Goal: Information Seeking & Learning: Learn about a topic

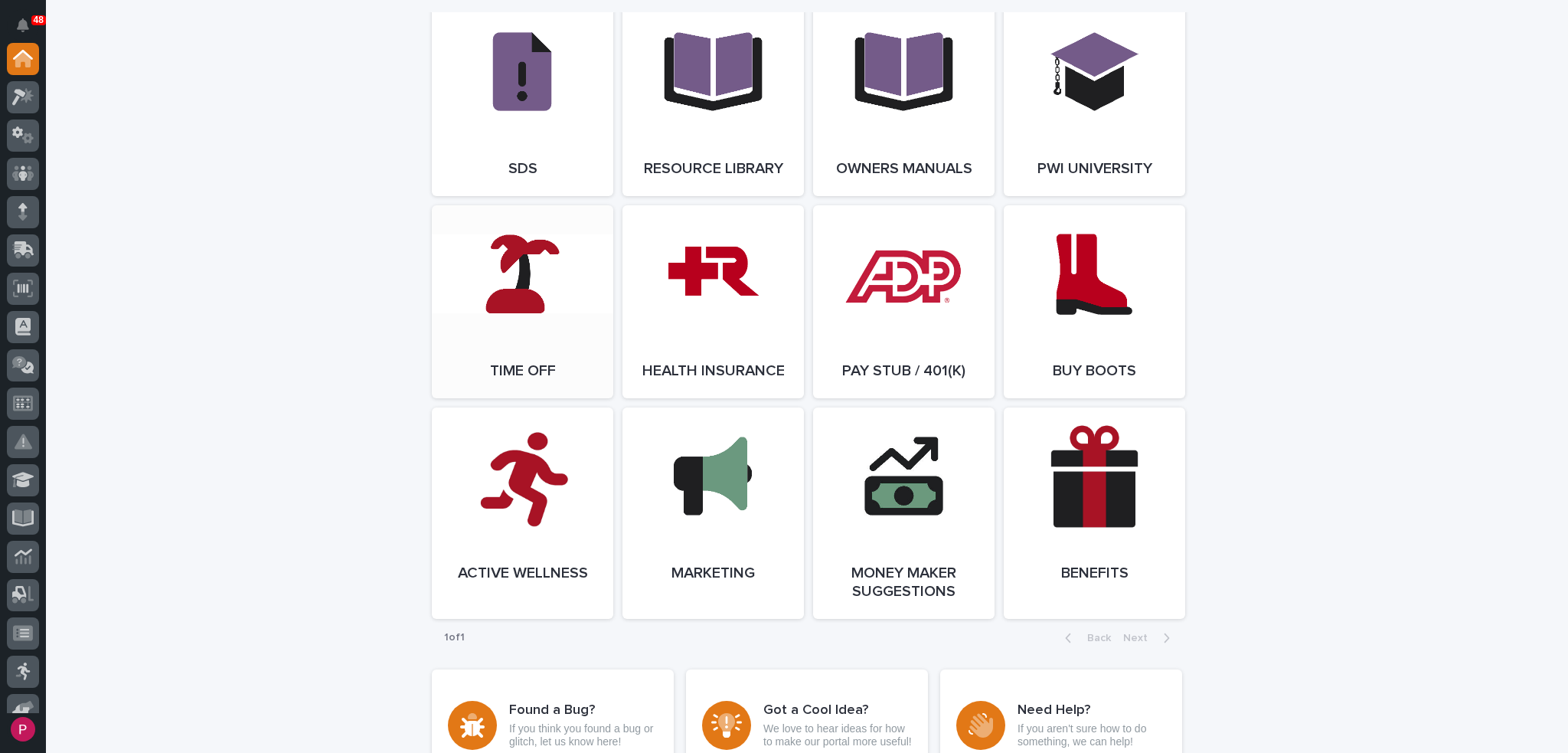
scroll to position [2527, 0]
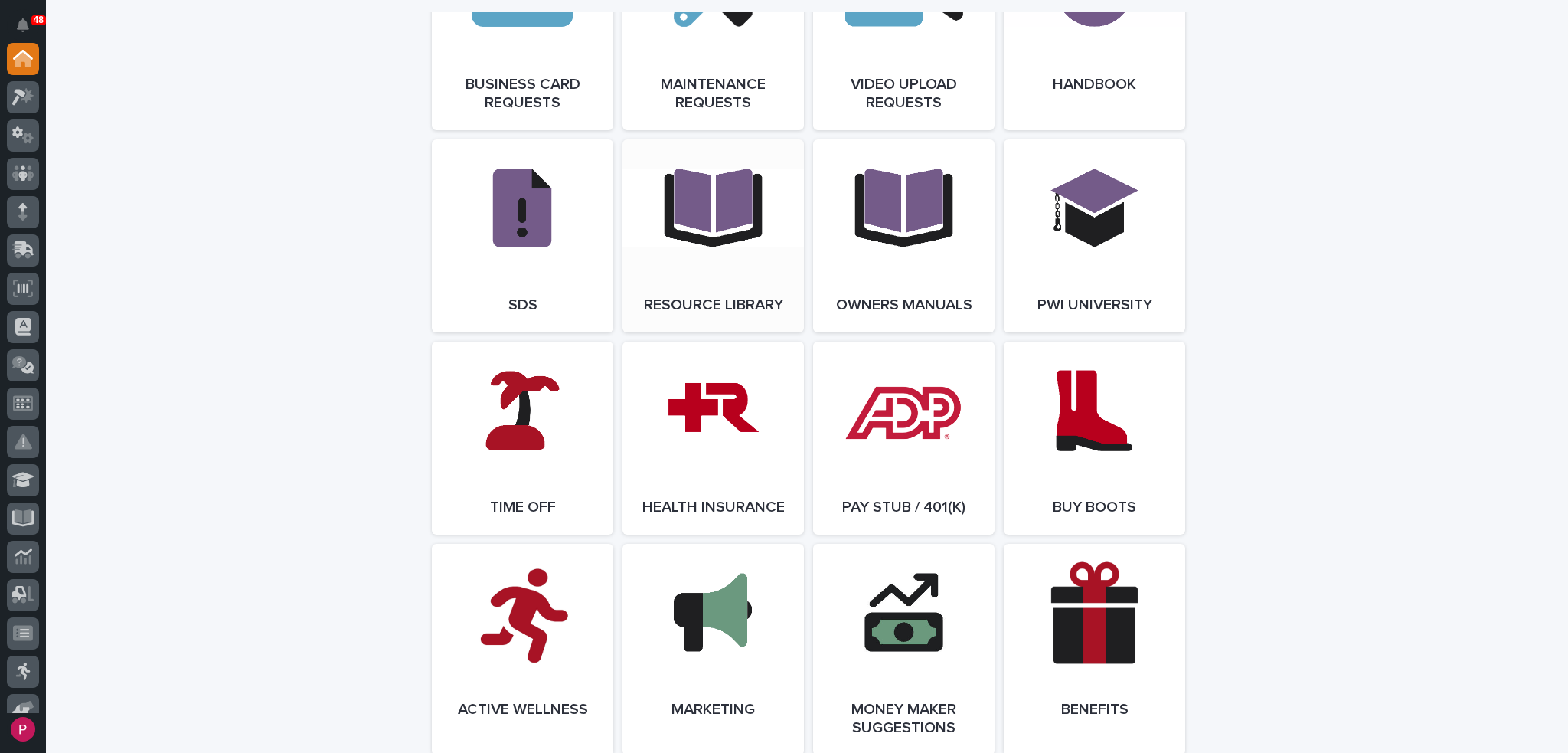
click at [693, 226] on link "Open Link" at bounding box center [713, 235] width 181 height 193
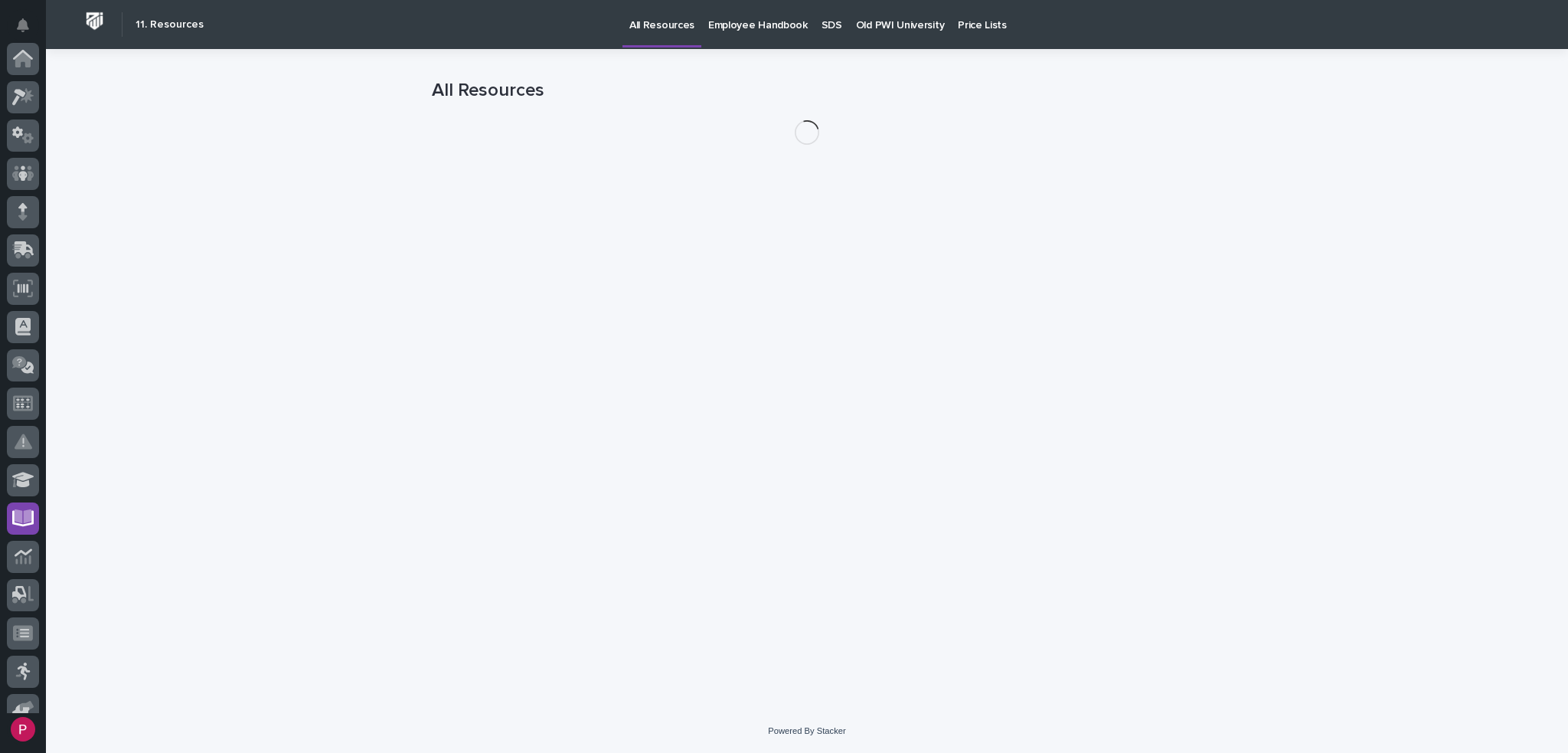
scroll to position [287, 0]
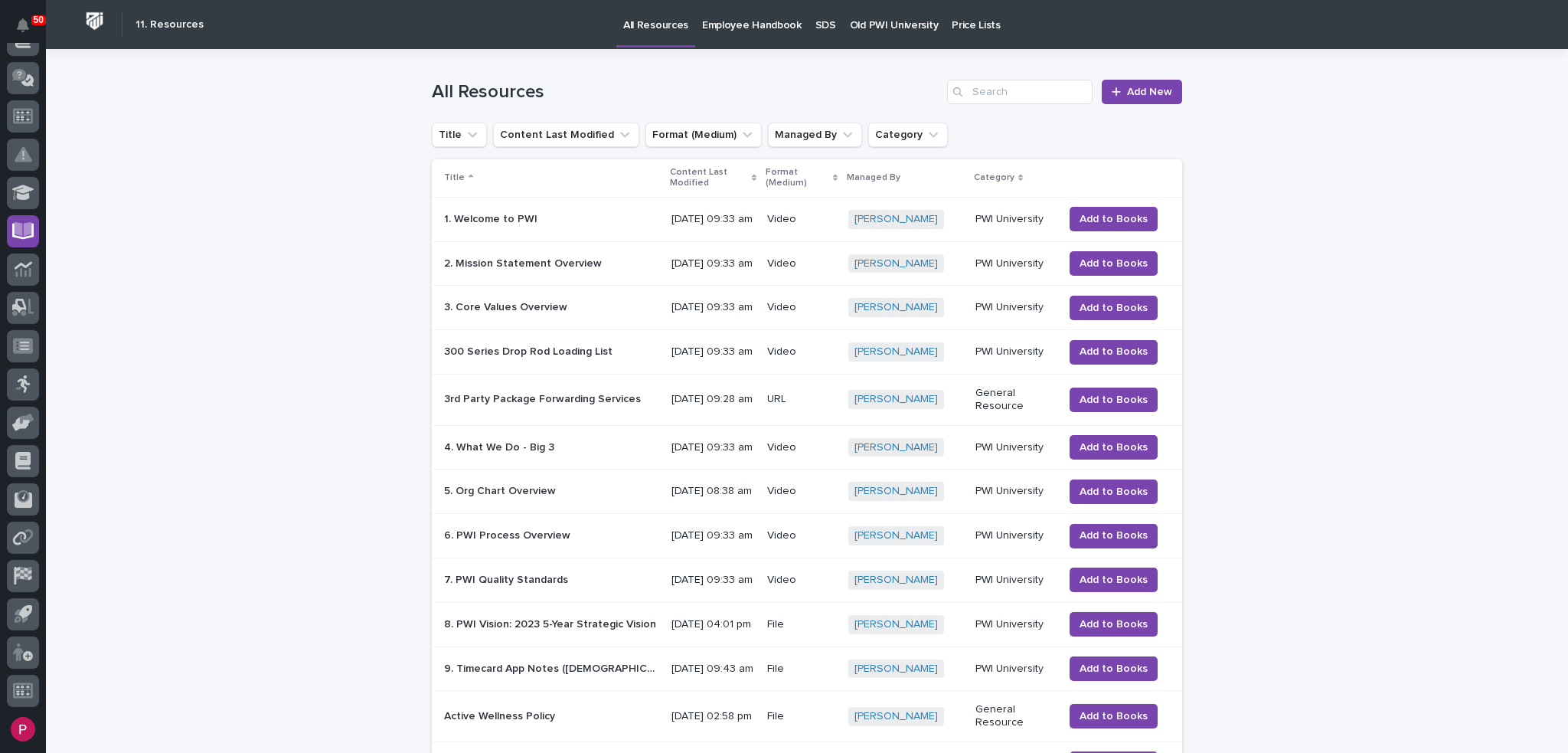
click at [880, 23] on p "Old PWI University" at bounding box center [893, 16] width 88 height 32
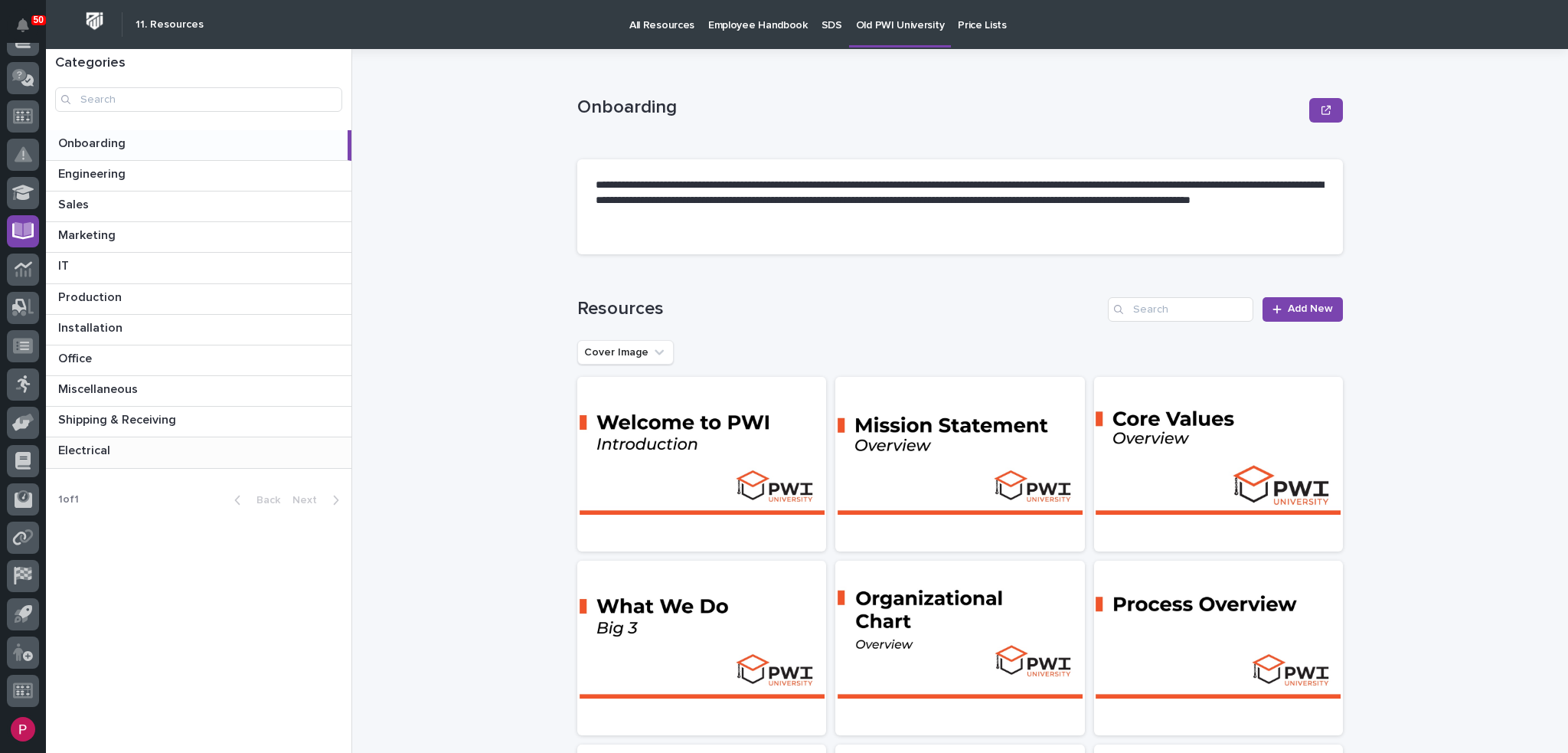
click at [95, 452] on p "Electrical" at bounding box center [85, 449] width 55 height 18
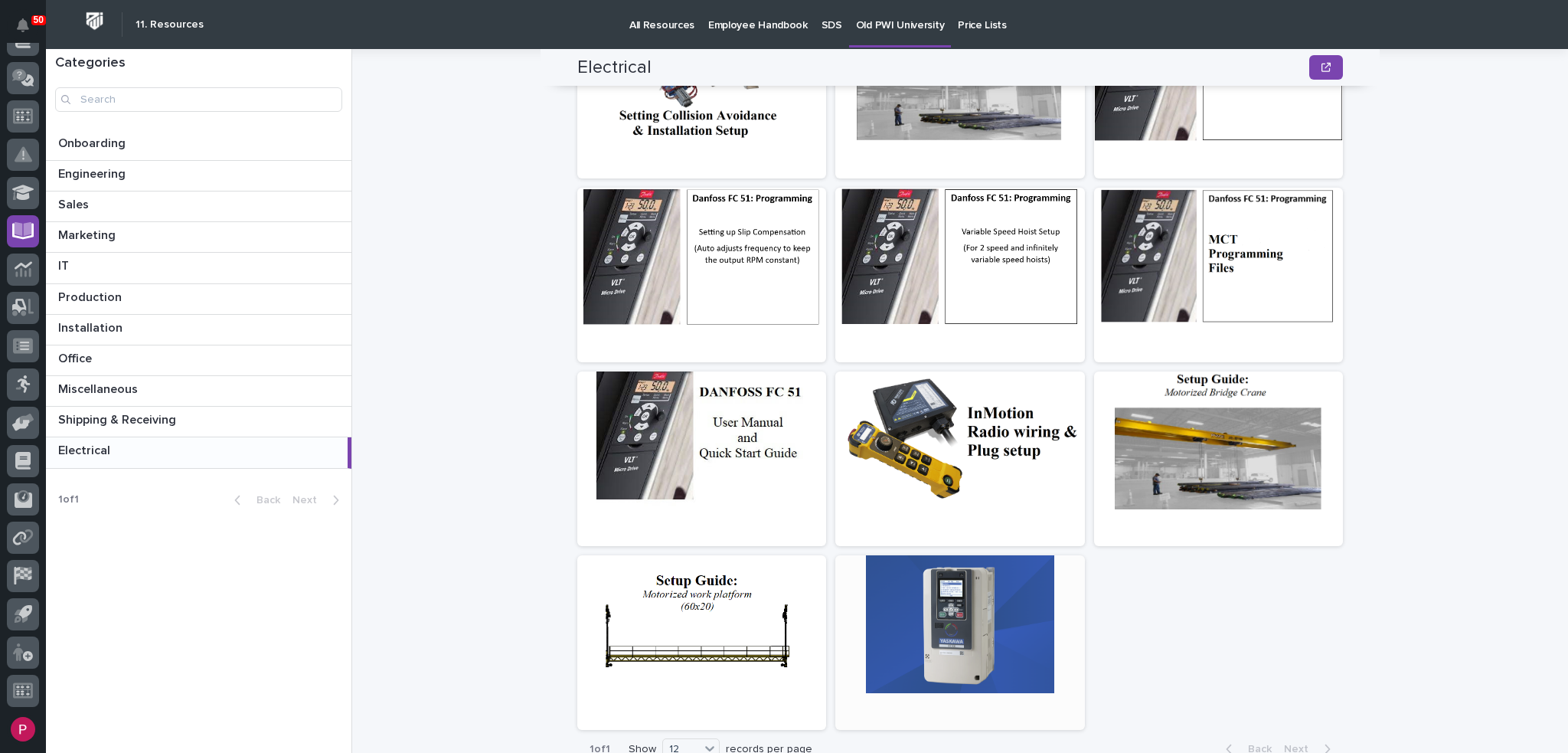
scroll to position [183, 0]
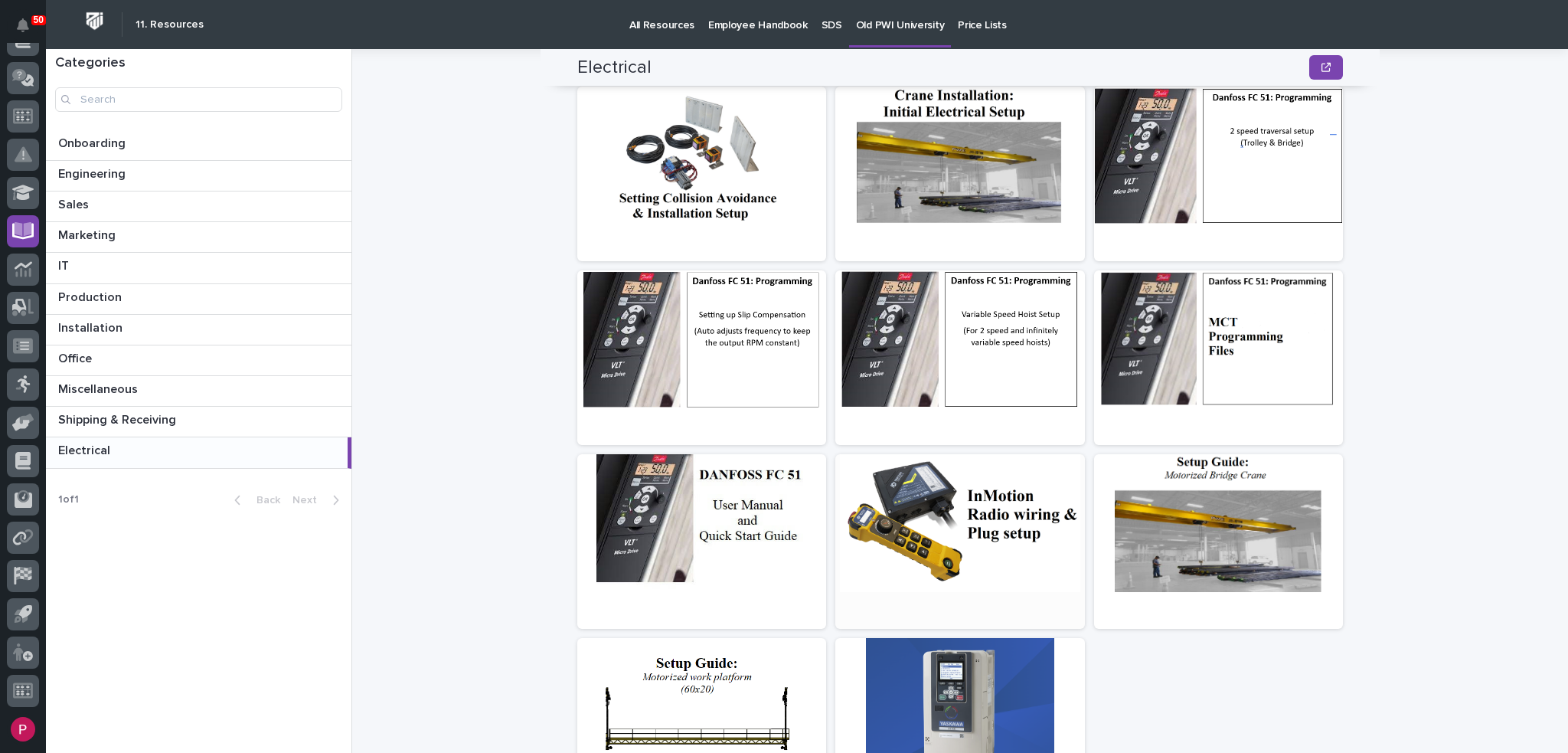
click at [968, 520] on div at bounding box center [960, 523] width 249 height 138
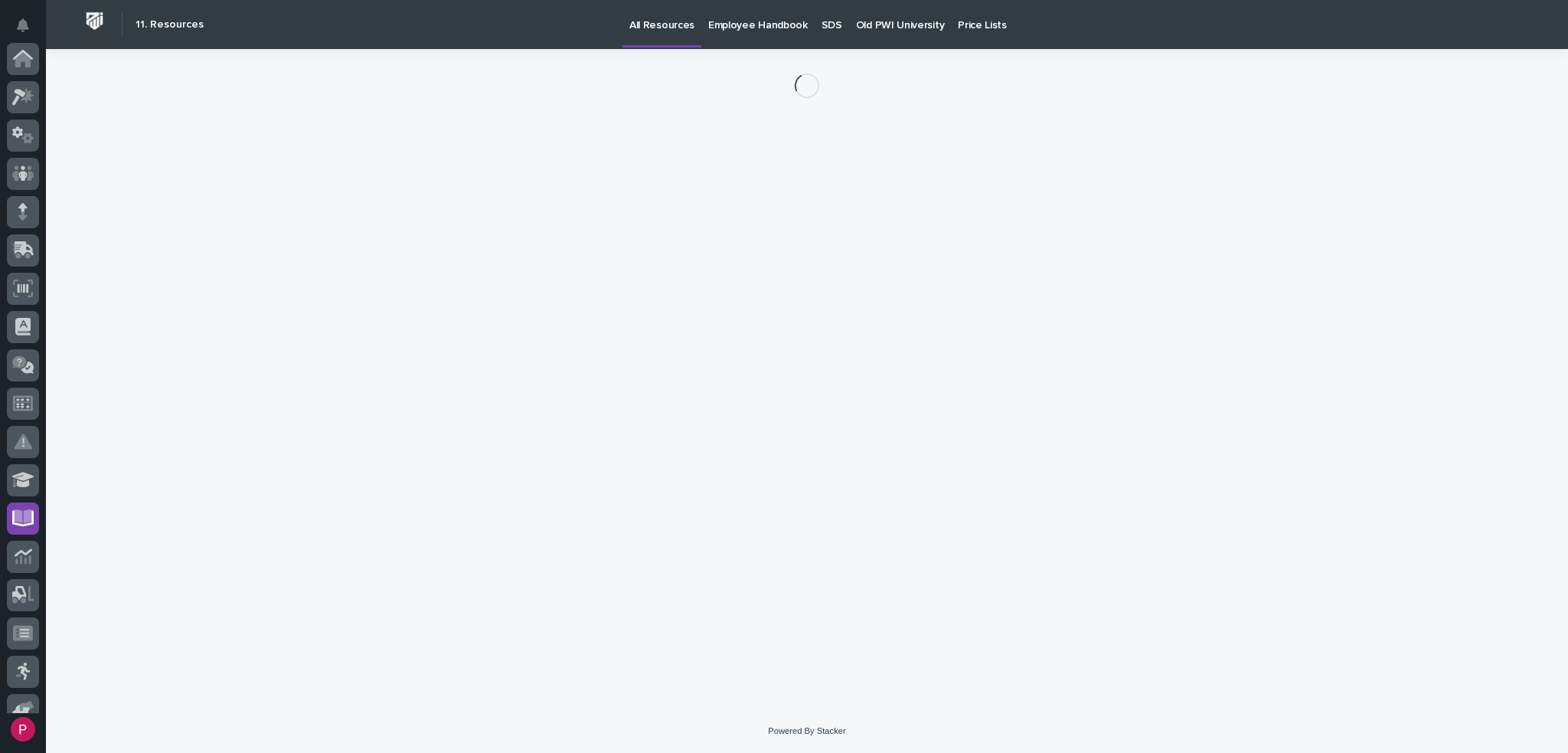
scroll to position [287, 0]
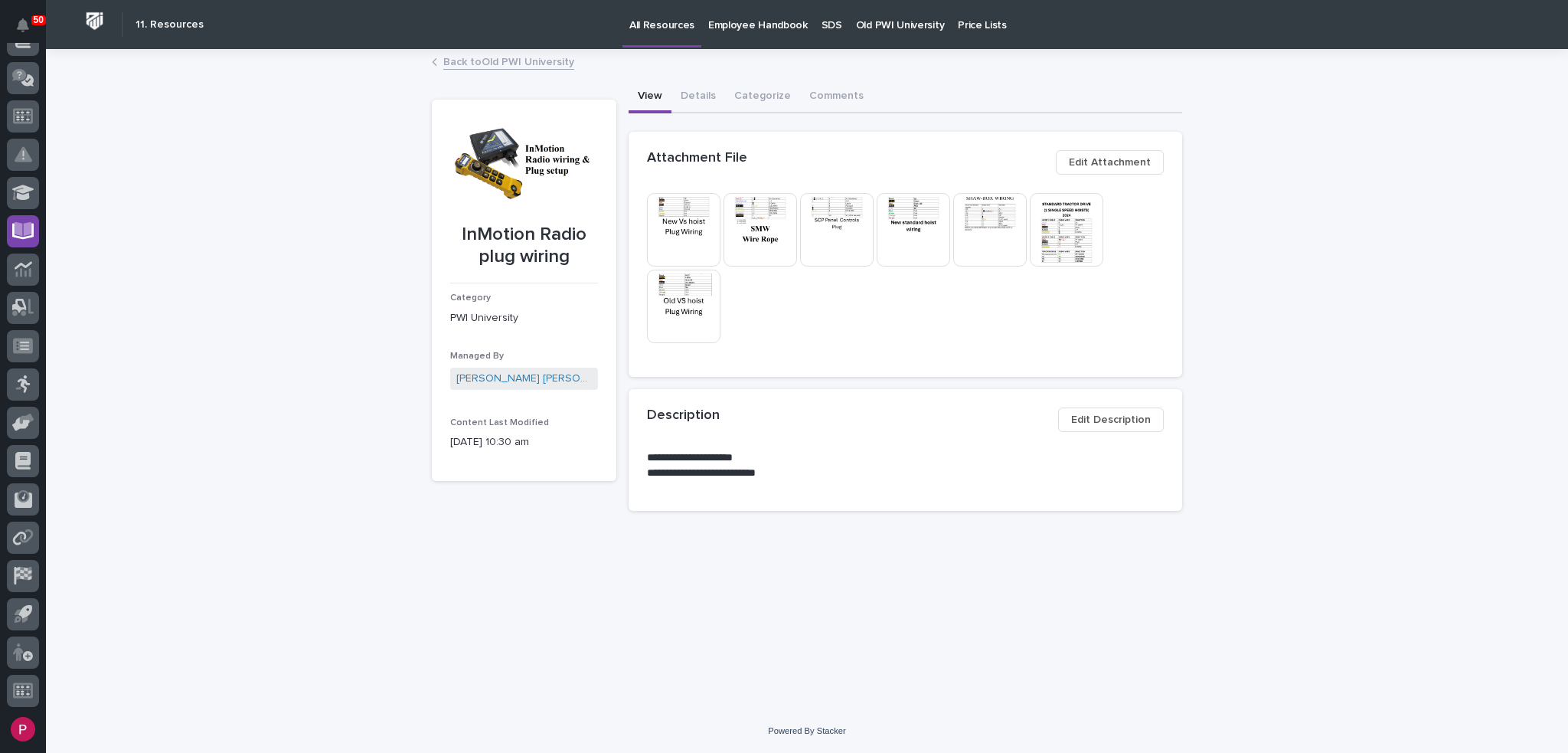
click at [759, 217] on img at bounding box center [761, 230] width 73 height 74
